Goal: Task Accomplishment & Management: Use online tool/utility

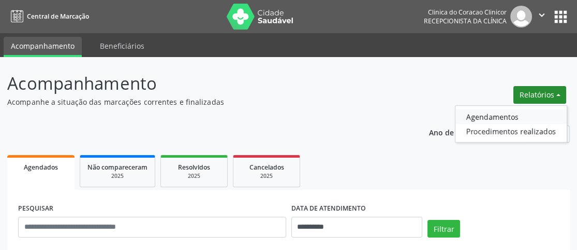
click at [507, 115] on link "Agendamentos" at bounding box center [511, 116] width 111 height 14
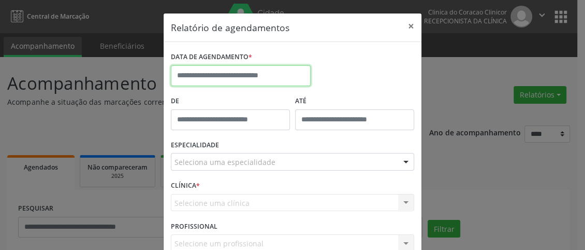
click at [245, 74] on input "text" at bounding box center [241, 75] width 140 height 21
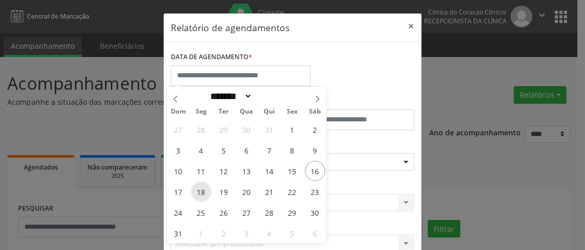
click at [201, 188] on span "18" at bounding box center [201, 191] width 20 height 20
type input "**********"
click at [201, 188] on span "18" at bounding box center [201, 191] width 20 height 20
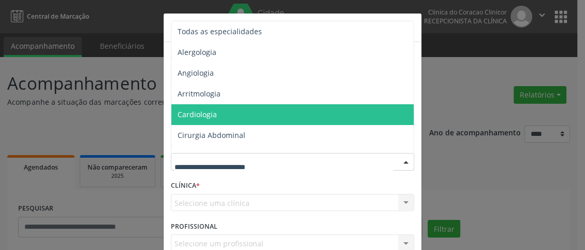
click at [226, 118] on span "Cardiologia" at bounding box center [293, 114] width 244 height 21
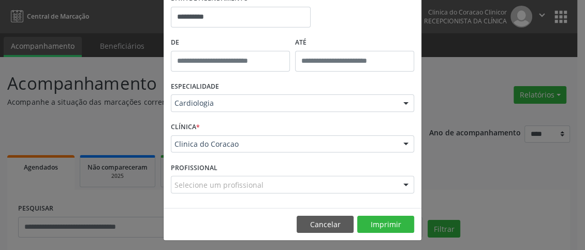
scroll to position [62, 0]
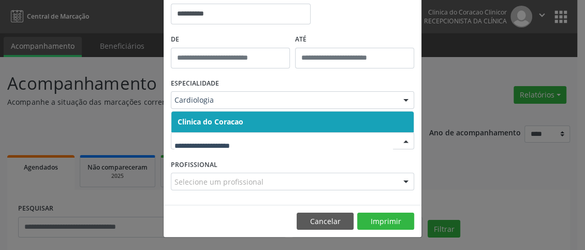
click at [264, 118] on span "Clinica do Coracao" at bounding box center [292, 121] width 242 height 21
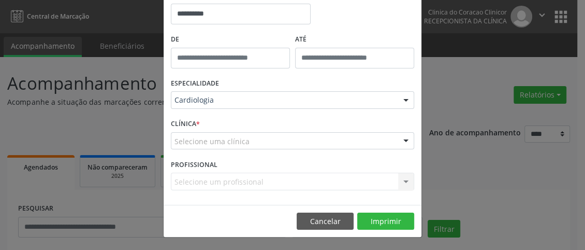
click at [257, 140] on div "Selecione uma clínica" at bounding box center [292, 141] width 243 height 18
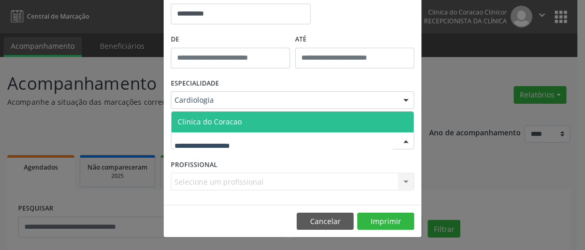
click at [257, 121] on span "Clinica do Coracao" at bounding box center [292, 121] width 242 height 21
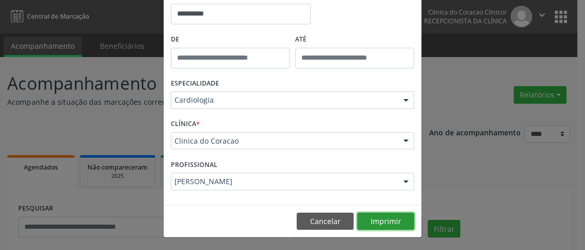
click at [387, 217] on button "Imprimir" at bounding box center [385, 221] width 57 height 18
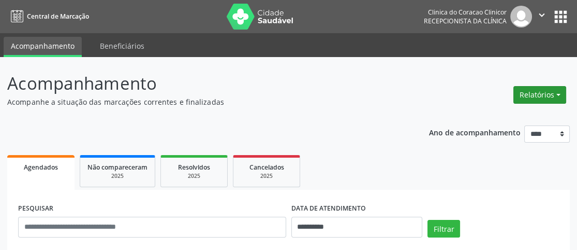
click at [551, 91] on button "Relatórios" at bounding box center [540, 95] width 53 height 18
click at [504, 111] on link "Agendamentos" at bounding box center [511, 116] width 111 height 14
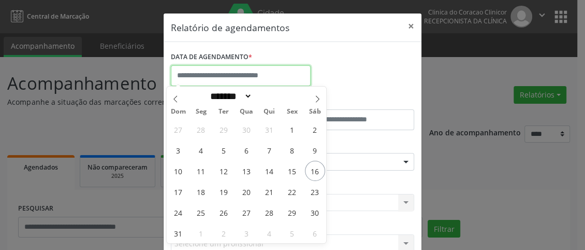
click at [231, 72] on input "text" at bounding box center [241, 75] width 140 height 21
click at [197, 192] on span "18" at bounding box center [201, 191] width 20 height 20
type input "**********"
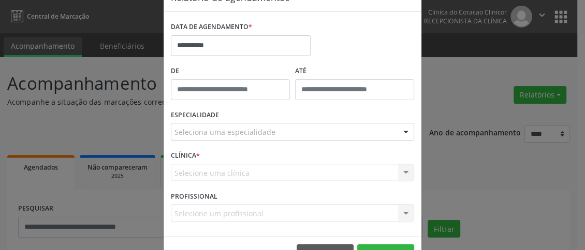
scroll to position [62, 0]
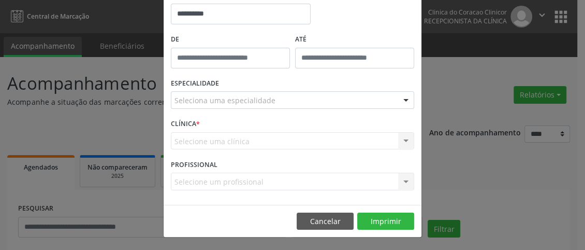
click at [288, 105] on div "Seleciona uma especialidade" at bounding box center [292, 100] width 243 height 18
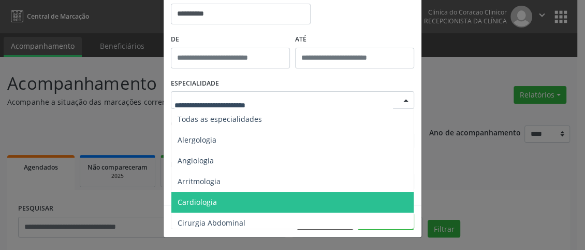
click at [207, 198] on span "Cardiologia" at bounding box center [197, 202] width 39 height 10
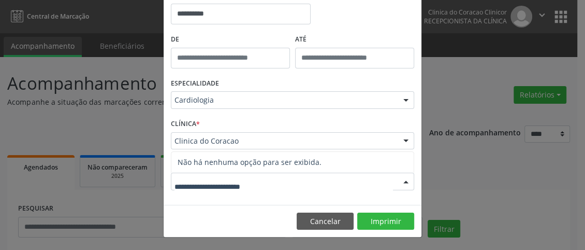
click at [270, 180] on div at bounding box center [292, 181] width 243 height 18
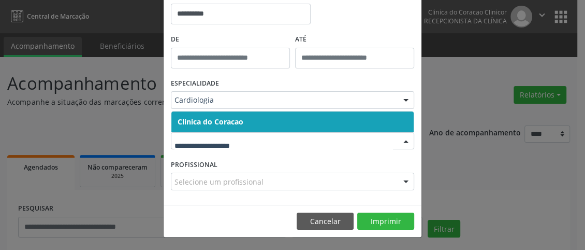
click at [277, 116] on span "Clinica do Coracao" at bounding box center [292, 121] width 242 height 21
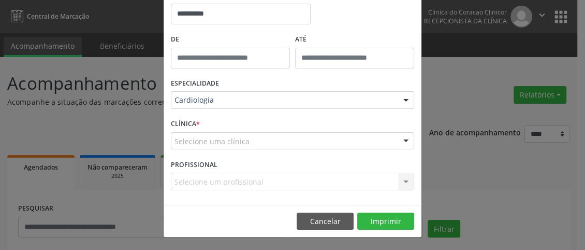
click at [255, 149] on div "CLÍNICA * Selecione uma clínica Clinica do Coracao Nenhum resultado encontrado …" at bounding box center [292, 136] width 249 height 40
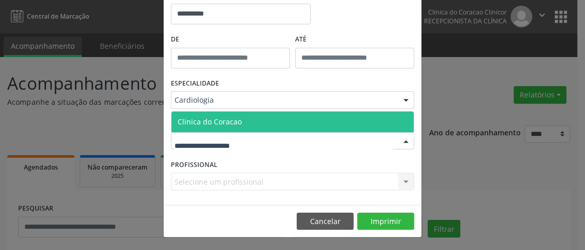
click at [258, 140] on div at bounding box center [292, 141] width 243 height 18
click at [254, 119] on span "Clinica do Coracao" at bounding box center [292, 121] width 242 height 21
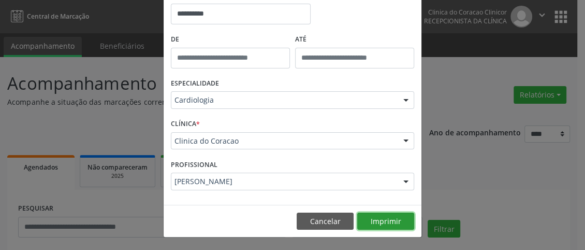
click at [393, 221] on button "Imprimir" at bounding box center [385, 221] width 57 height 18
